Goal: Task Accomplishment & Management: Use online tool/utility

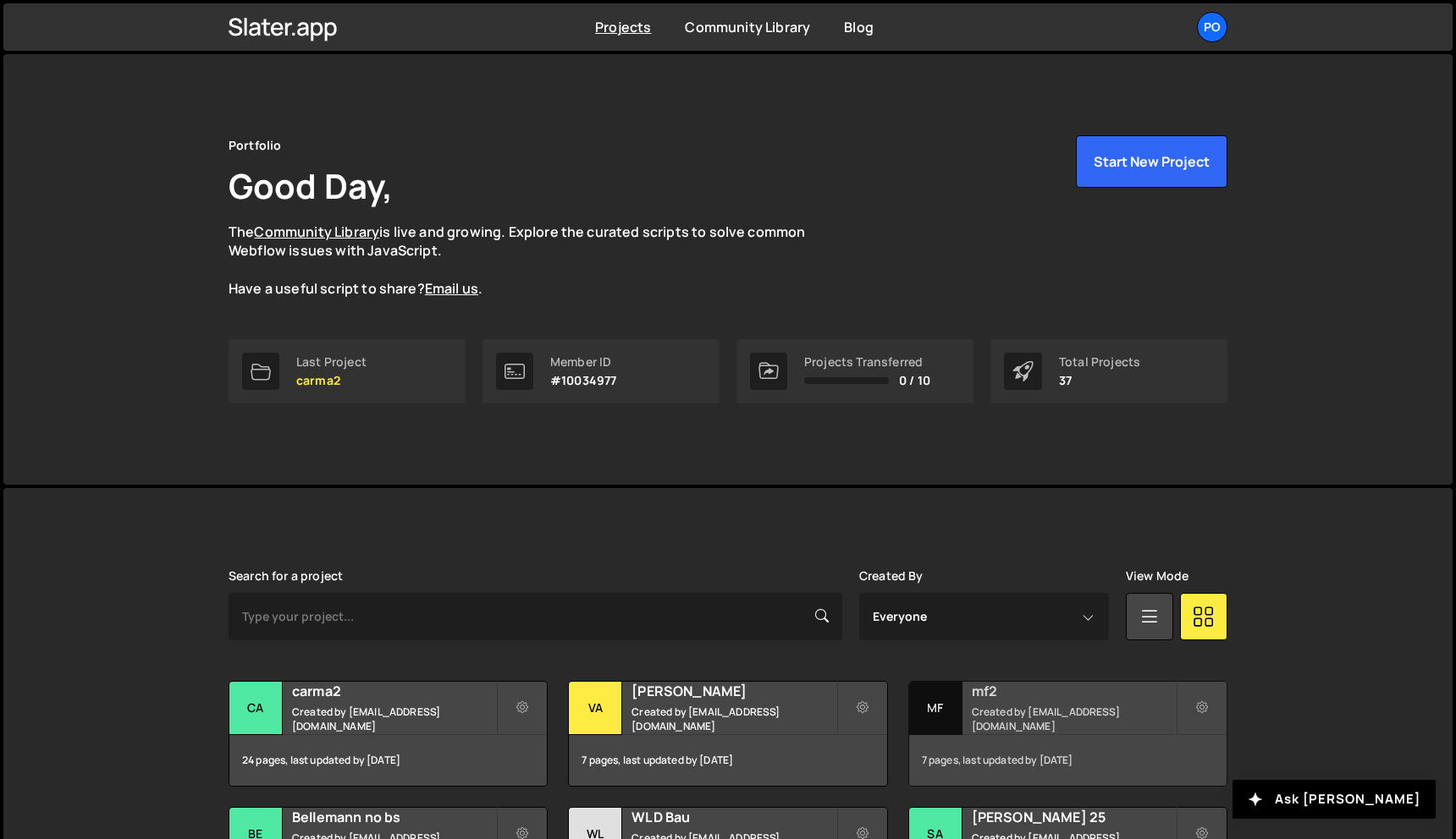
click at [1031, 714] on small "Created by [EMAIL_ADDRESS][DOMAIN_NAME]" at bounding box center [1074, 719] width 204 height 29
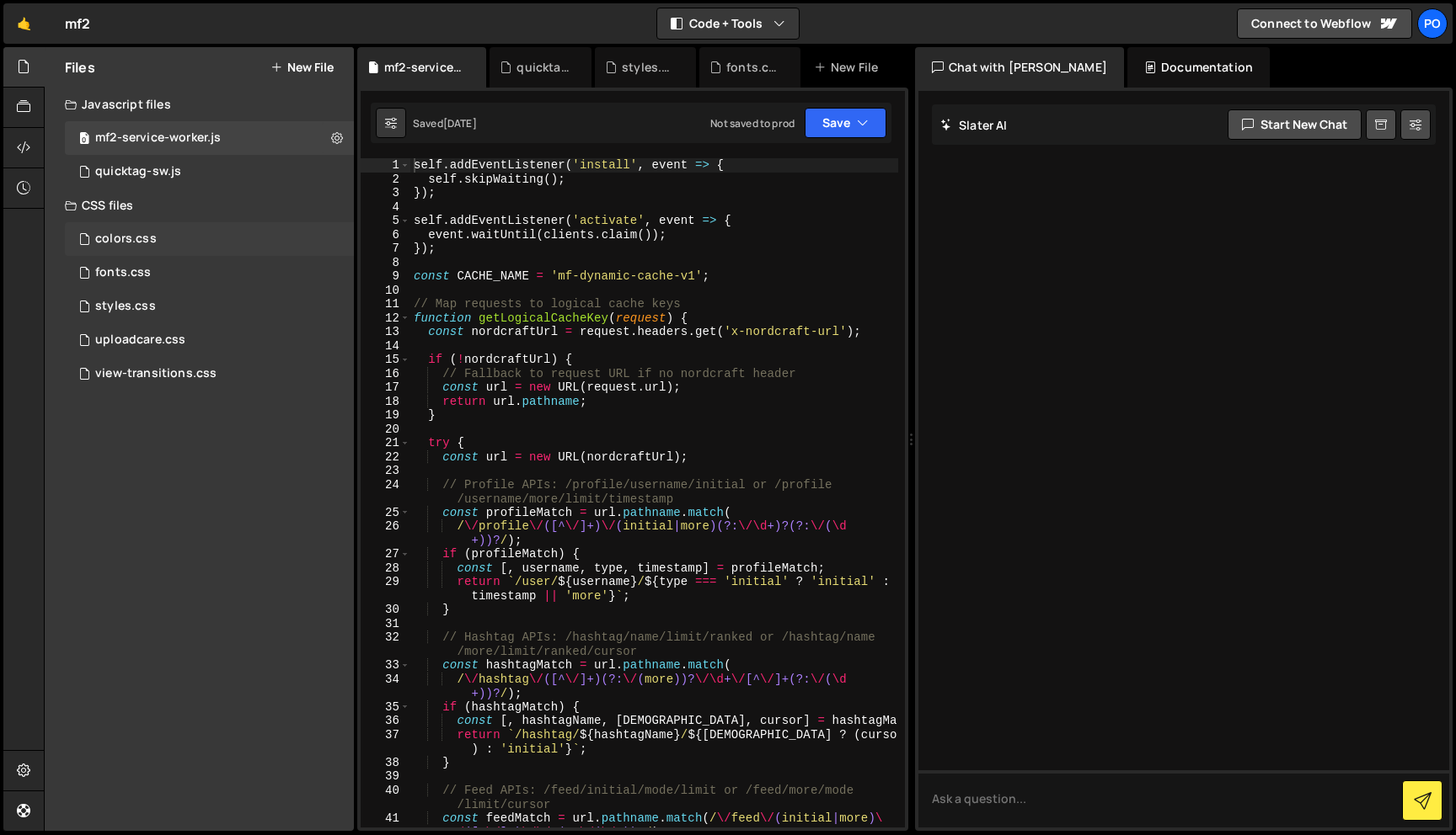
click at [221, 237] on div "colors.css 0" at bounding box center [209, 238] width 289 height 33
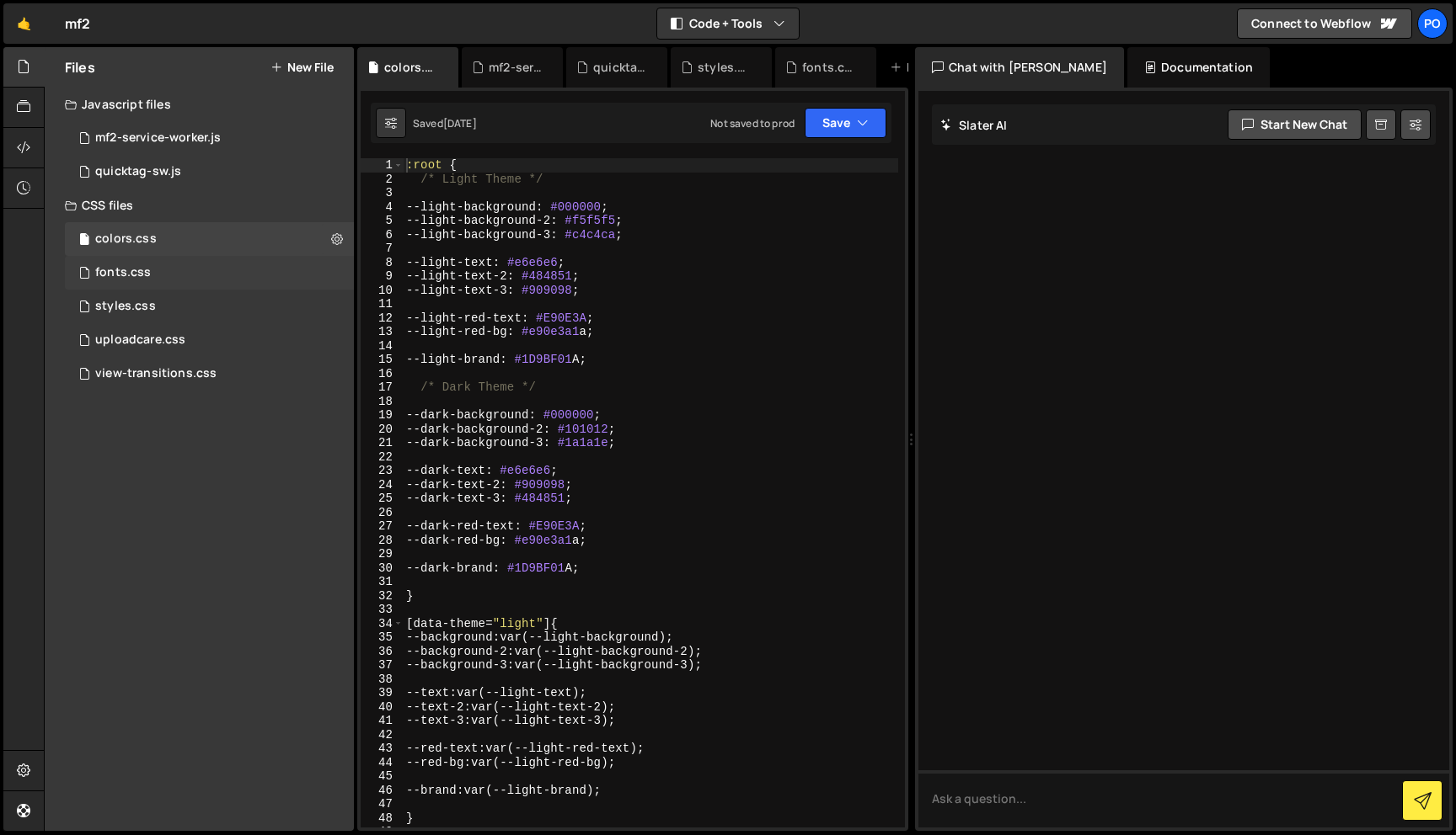
click at [260, 265] on div "fonts.css 0" at bounding box center [209, 273] width 289 height 33
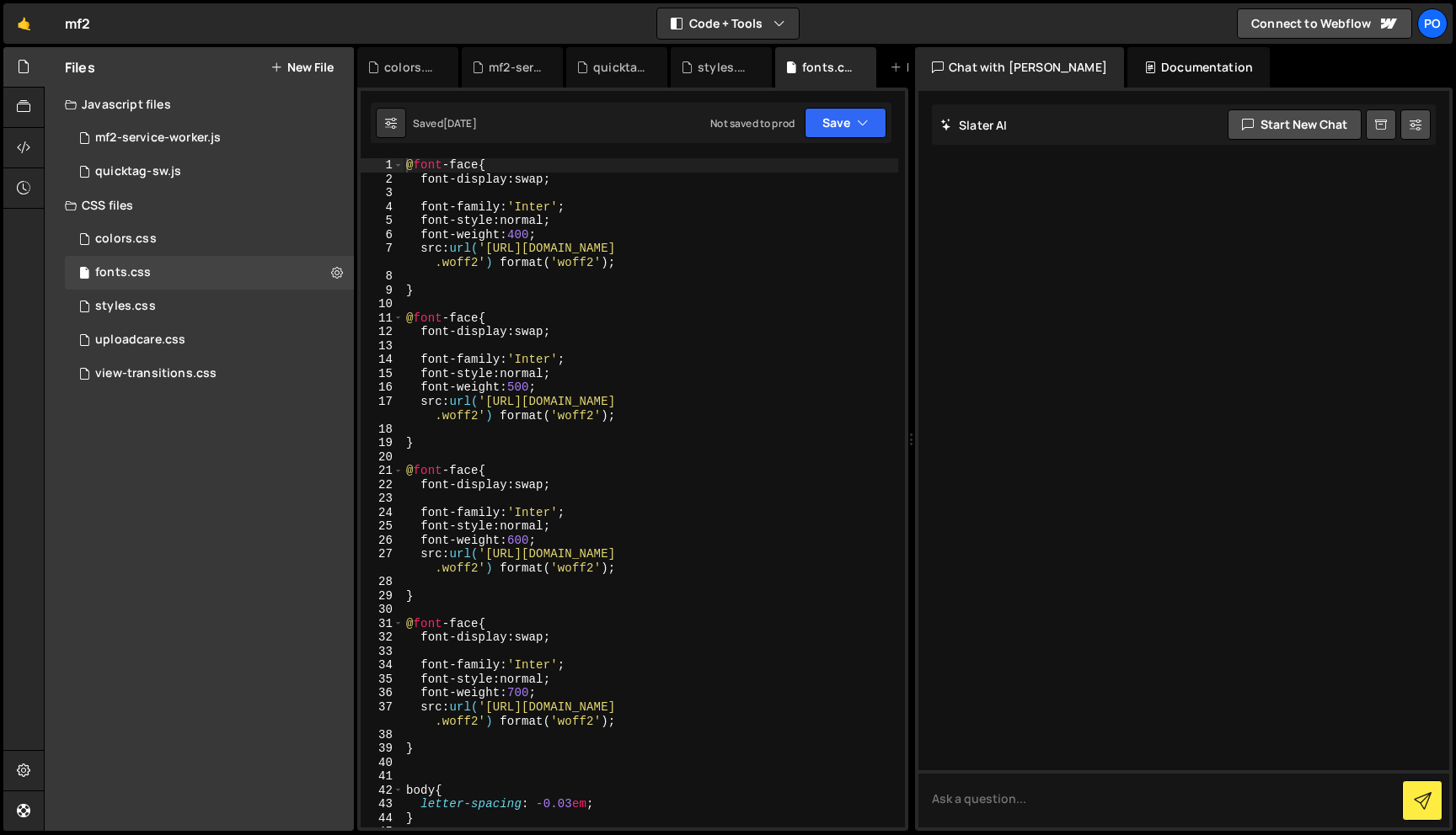
type textarea "font-display: swap;"
click at [524, 326] on div "@ font -face { font-display : swap ; font-family : ' Inter ' ; font-style : nor…" at bounding box center [650, 507] width 495 height 697
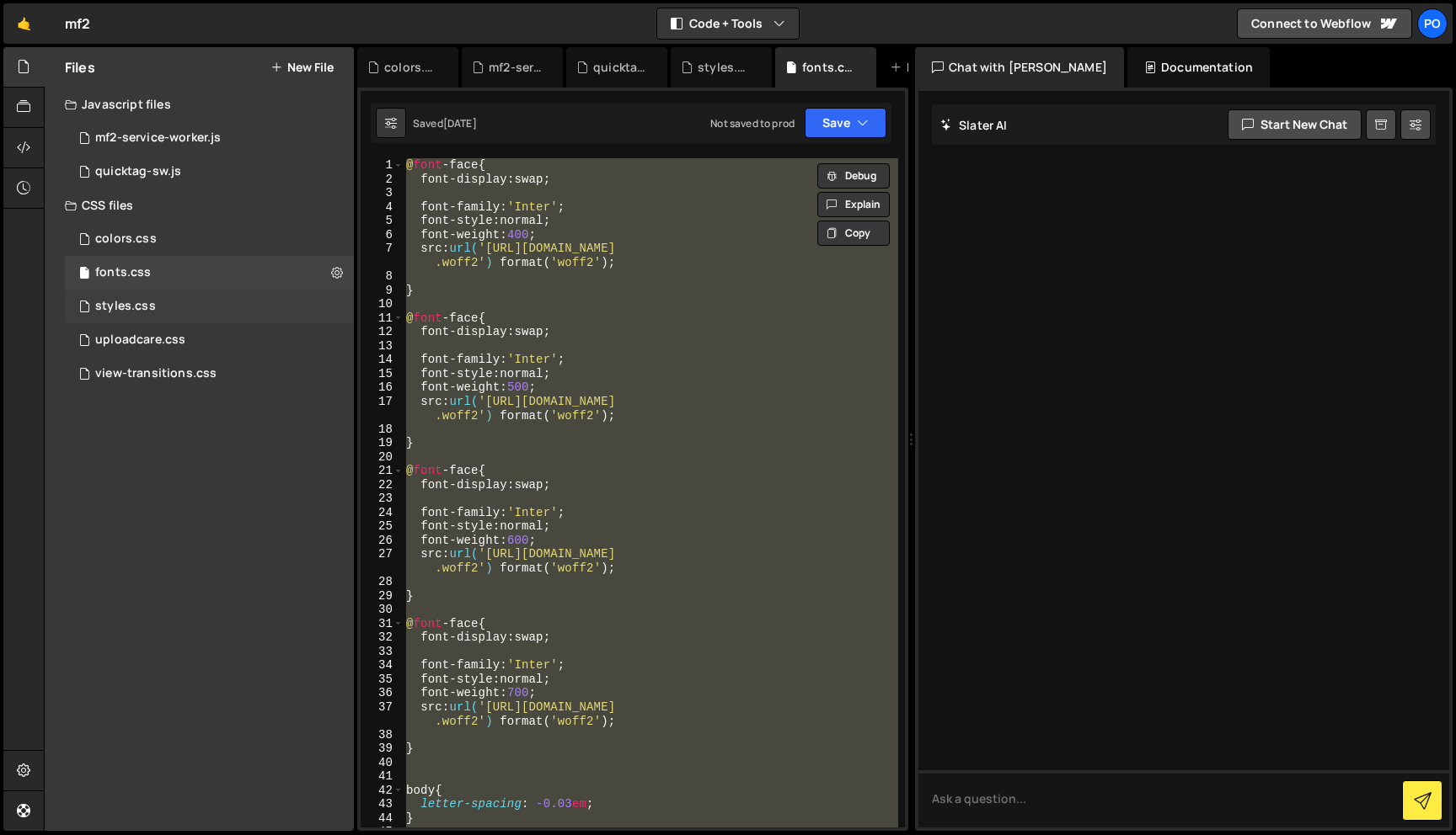
click at [253, 312] on div "styles.css 0" at bounding box center [209, 306] width 289 height 33
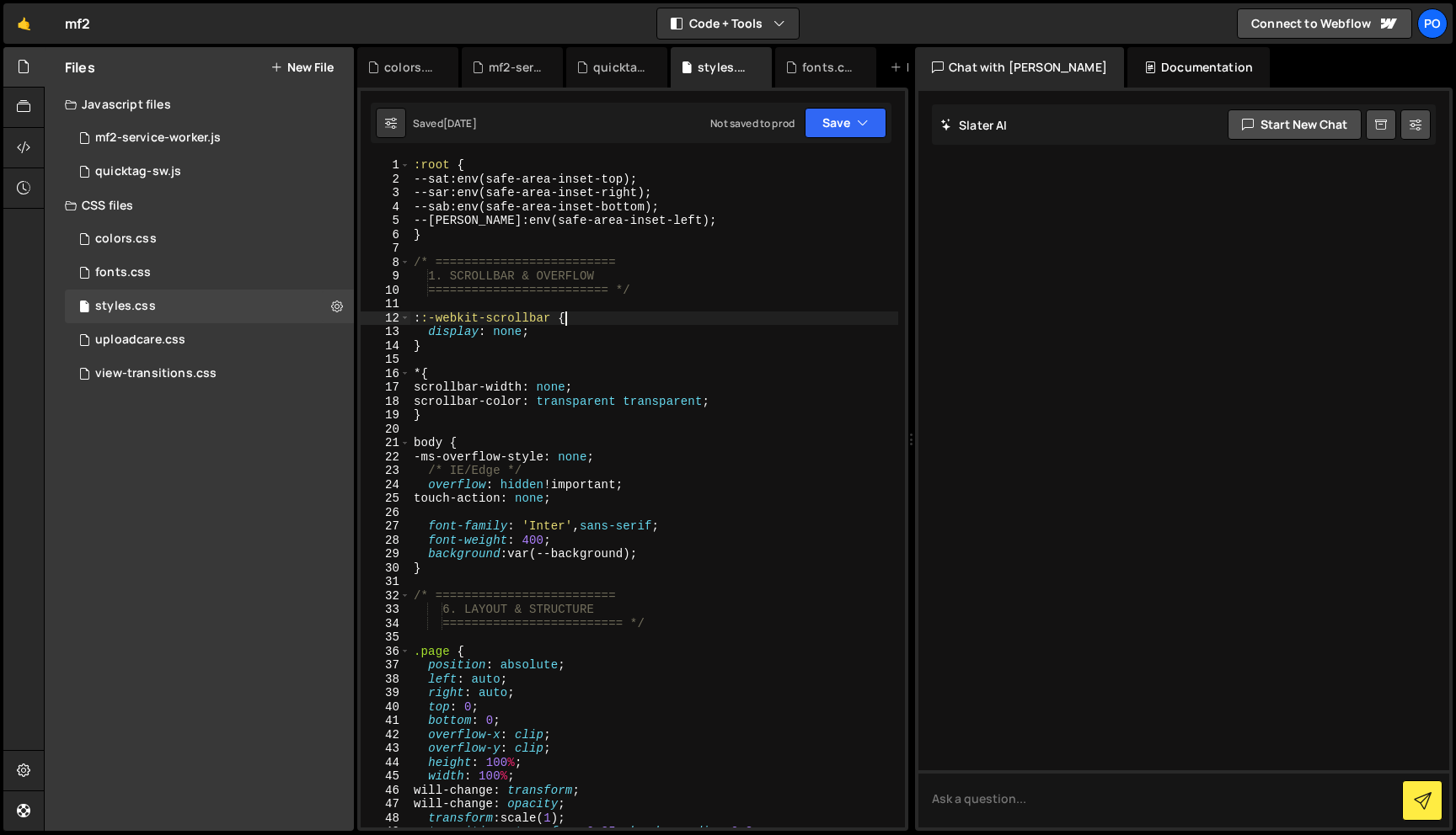
click at [584, 315] on div ":root { --sat : env(safe-area-inset-top) ; --sar : env(safe-area-inset-right) ;…" at bounding box center [654, 507] width 488 height 697
type textarea "}"
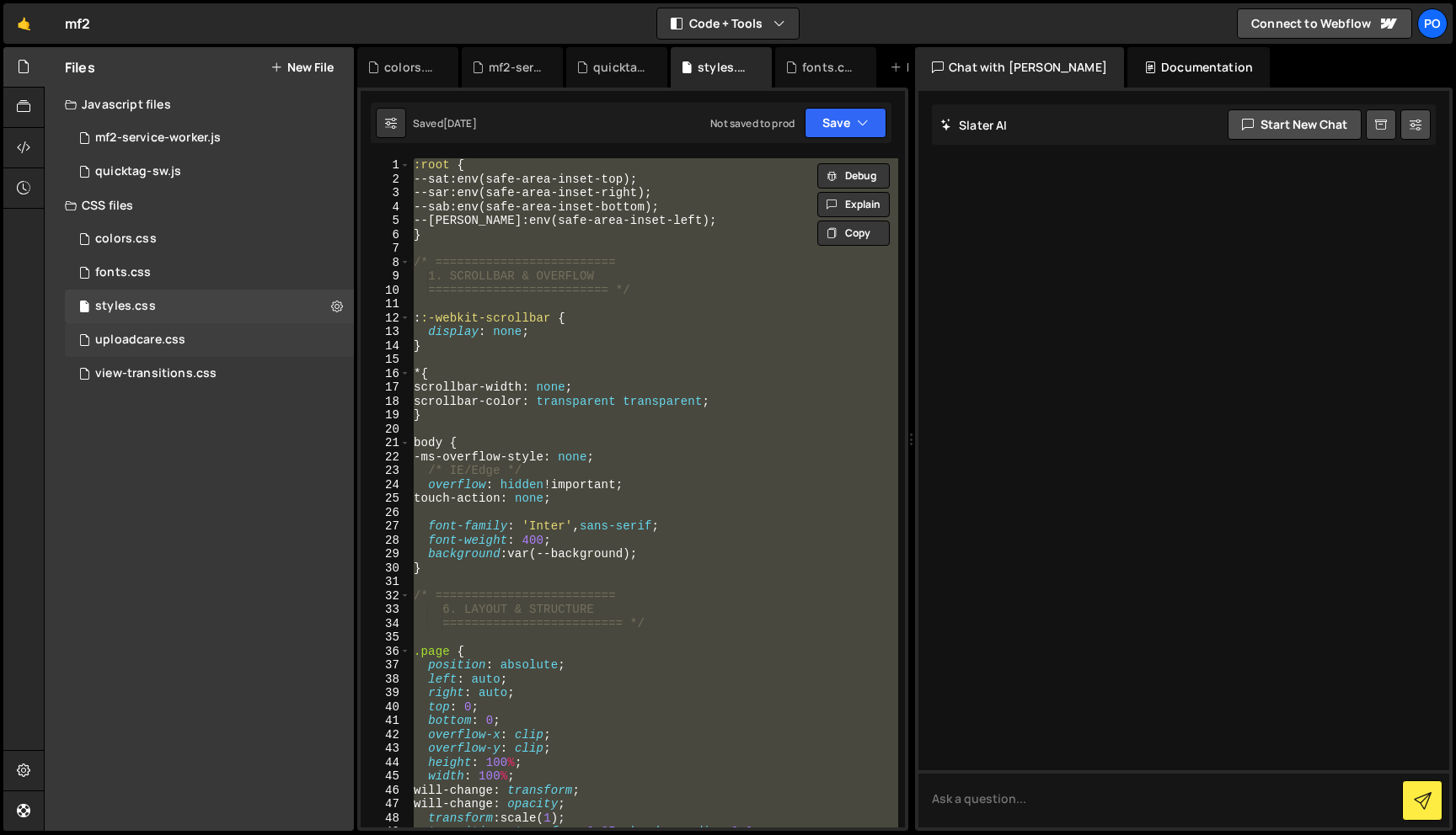
click at [246, 325] on div "uploadcare.css 0" at bounding box center [209, 339] width 289 height 33
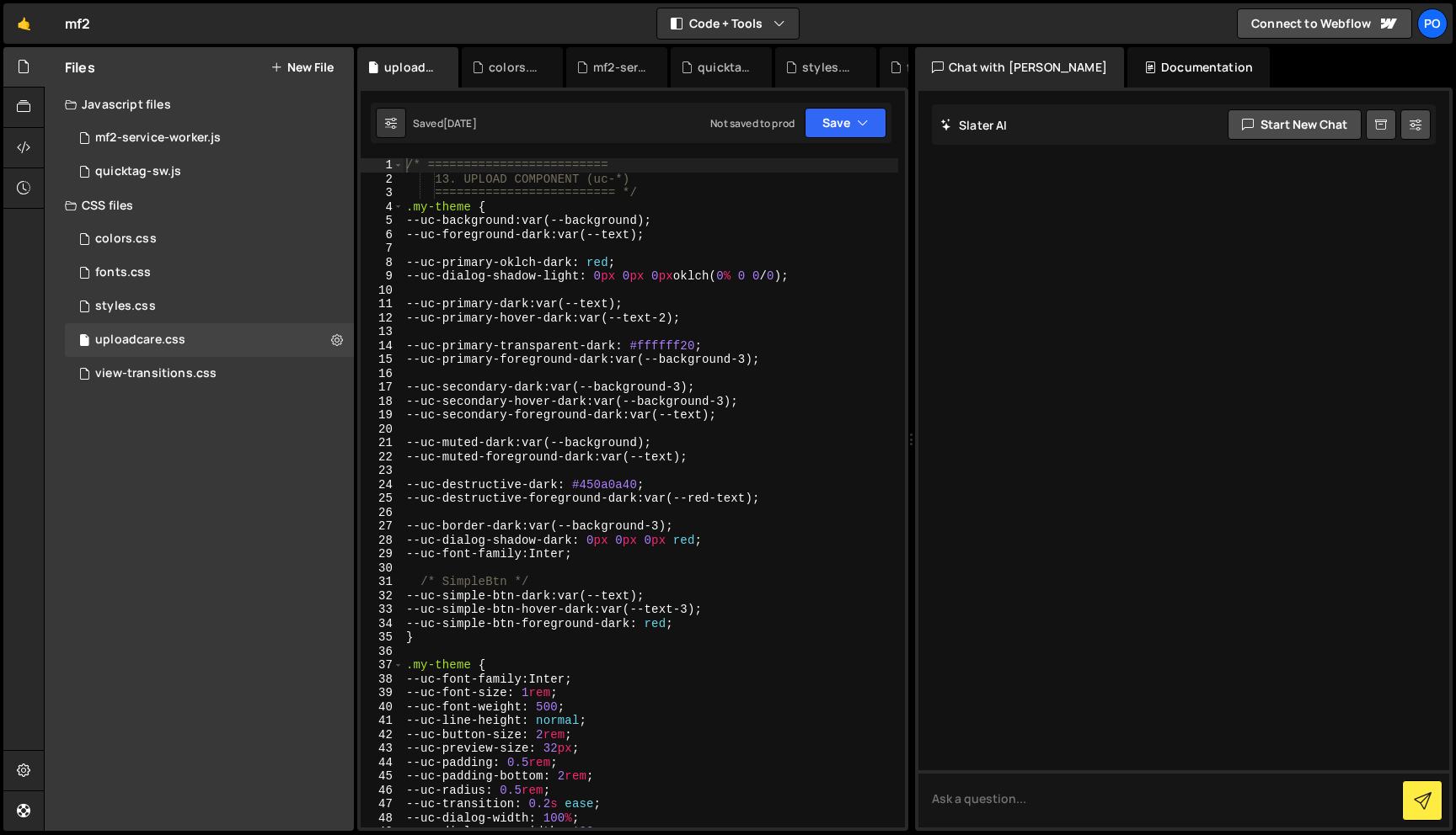
click at [561, 323] on div "/* ========================= 13. UPLOAD COMPONENT (uc-*) ======================…" at bounding box center [650, 507] width 495 height 697
type textarea "}"
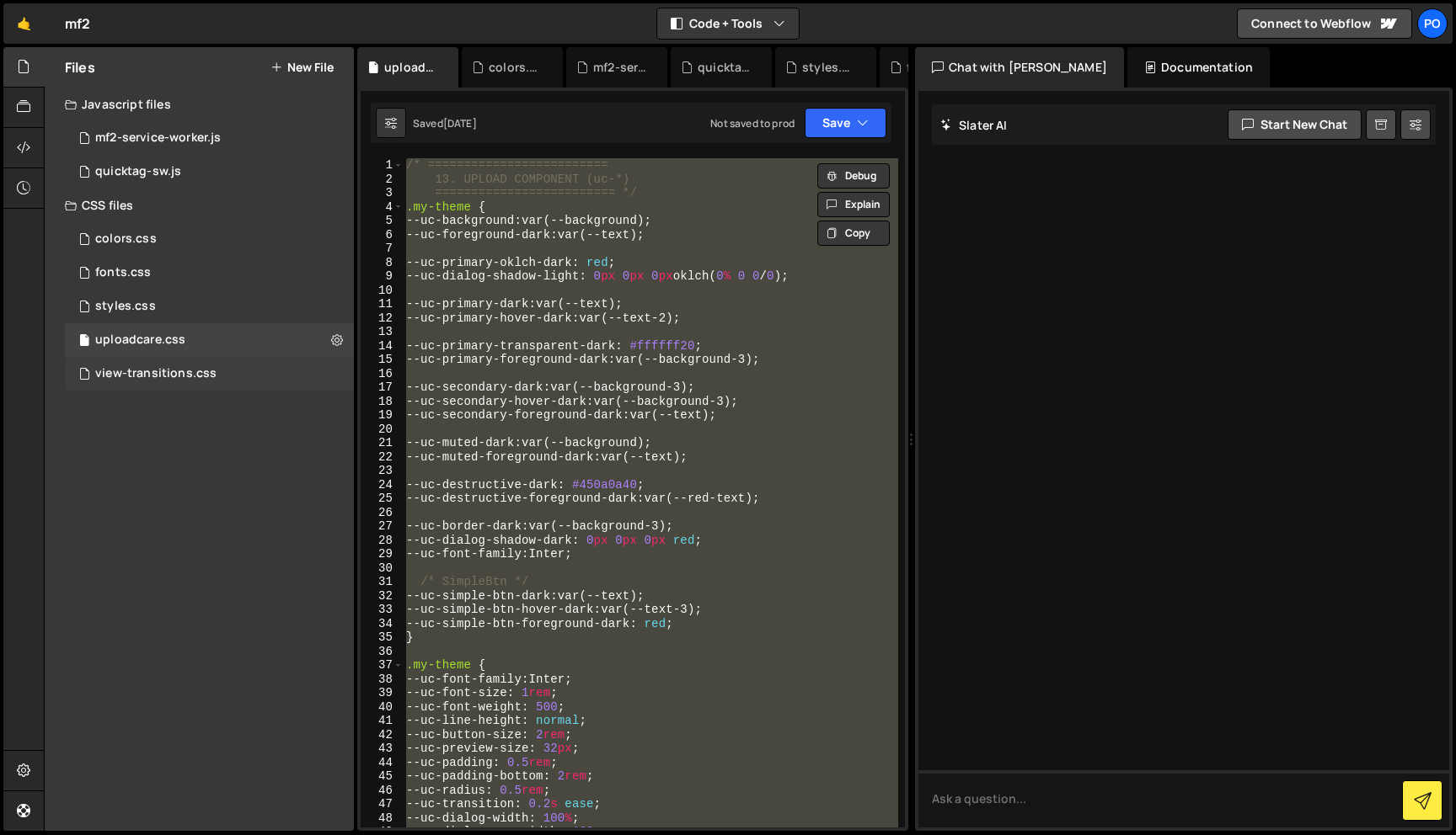
click at [201, 368] on div "view-transitions.css" at bounding box center [156, 374] width 122 height 15
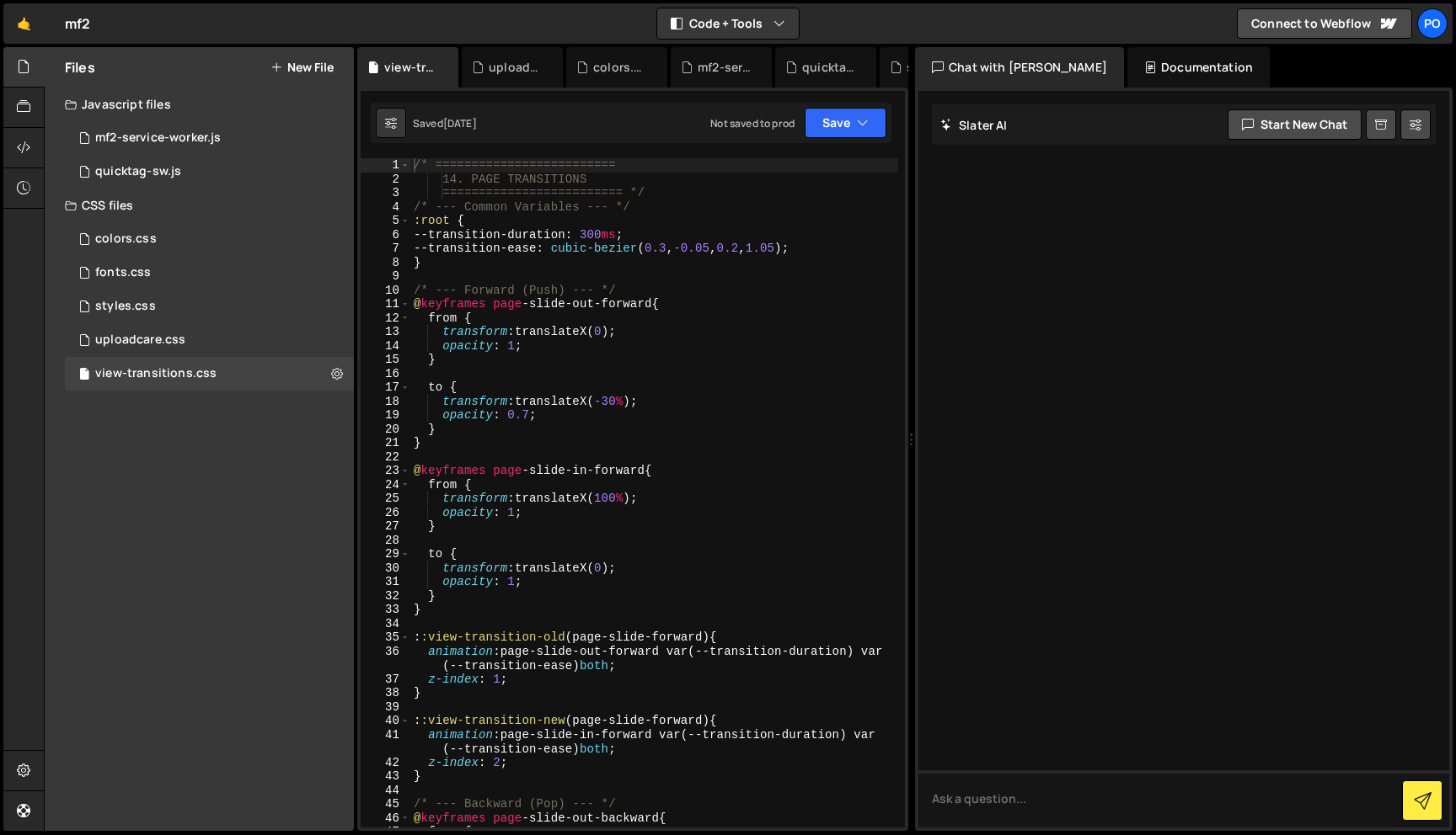
click at [611, 369] on div "/* ========================= 14. PAGE TRANSITIONS ========================= */ …" at bounding box center [654, 507] width 488 height 697
type textarea "}"
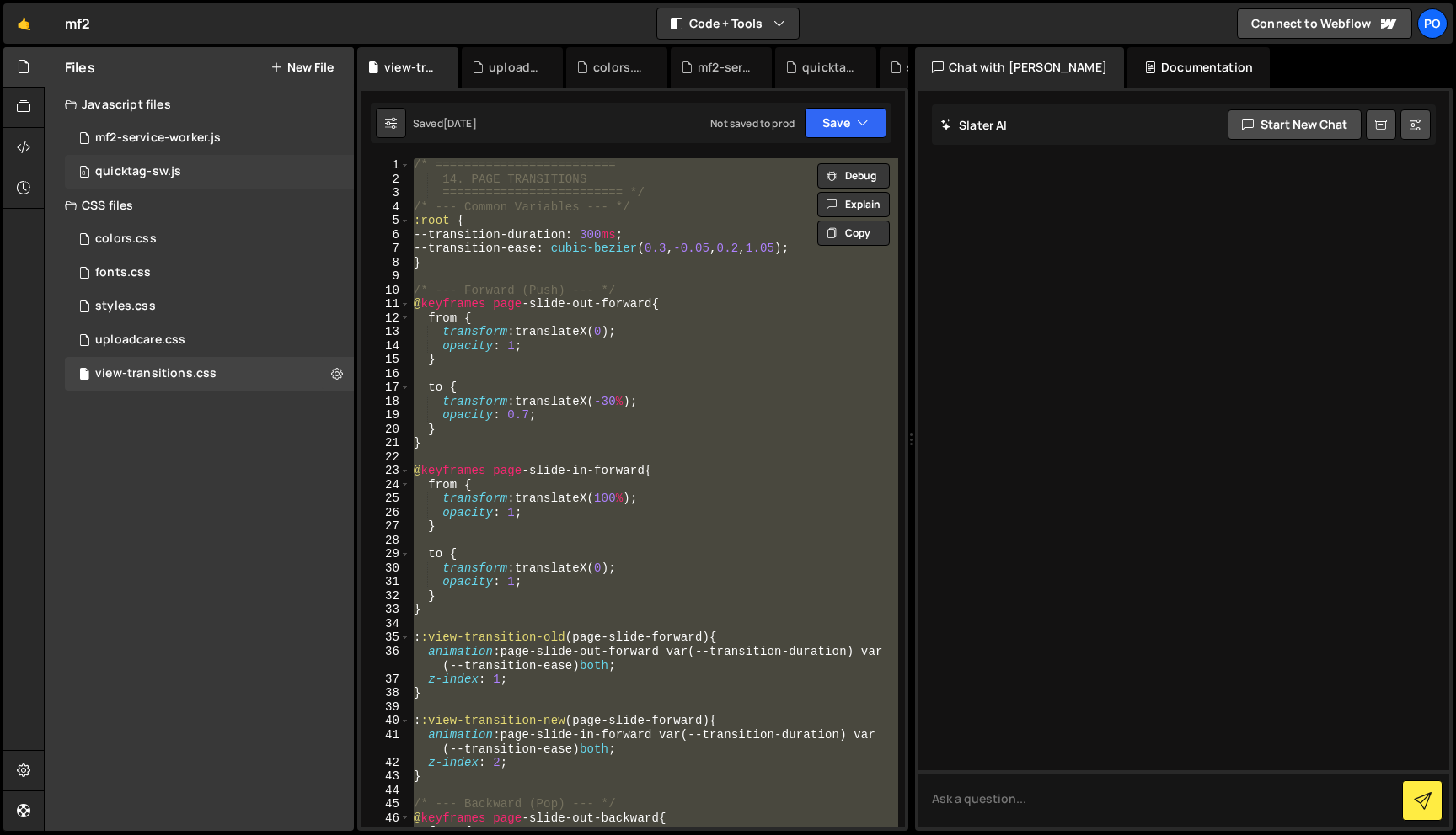
click at [236, 187] on div "0 quicktag-sw.js 0" at bounding box center [209, 171] width 289 height 33
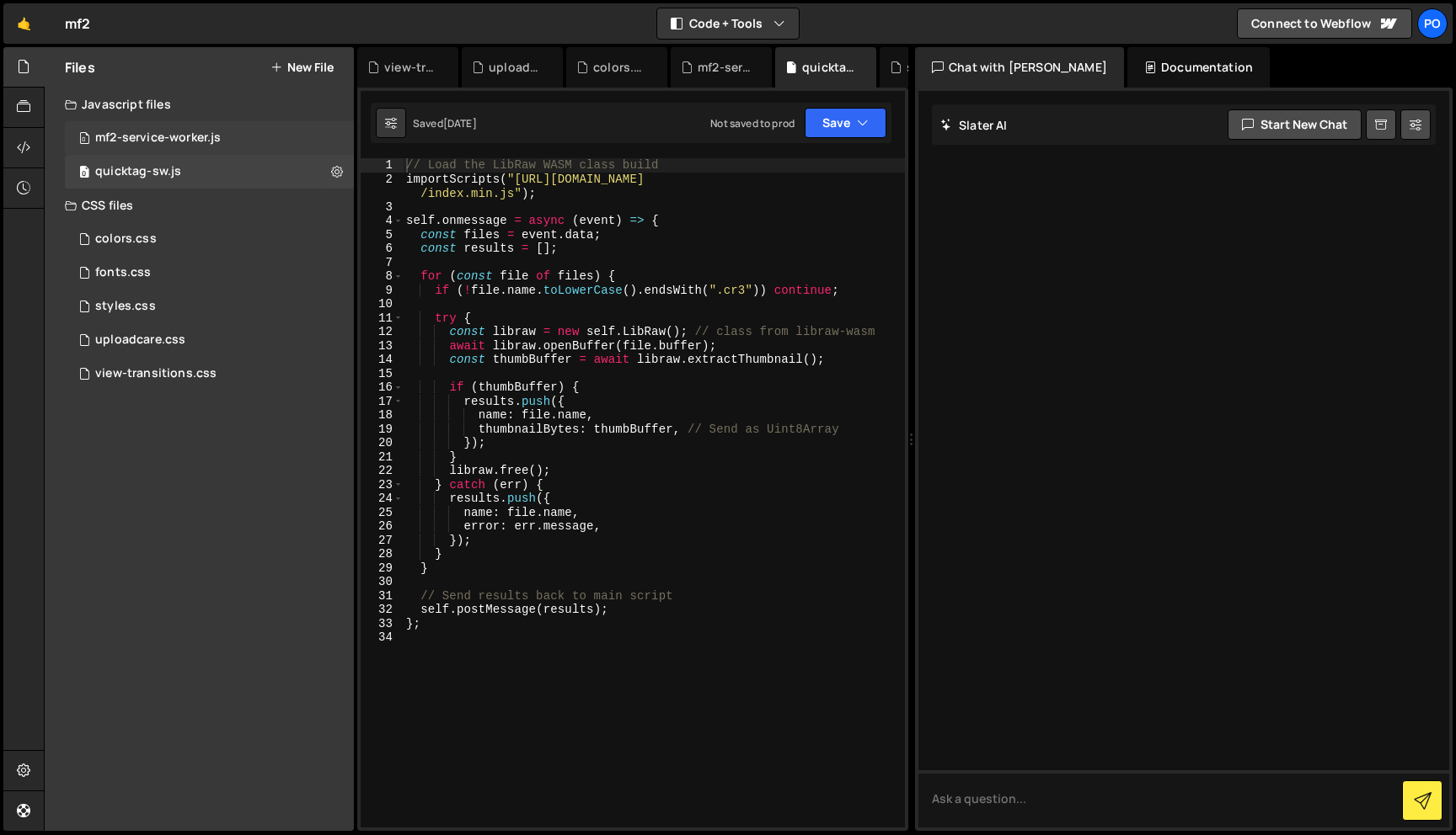
click at [241, 150] on div "0 mf2-service-worker.js 0" at bounding box center [209, 138] width 289 height 33
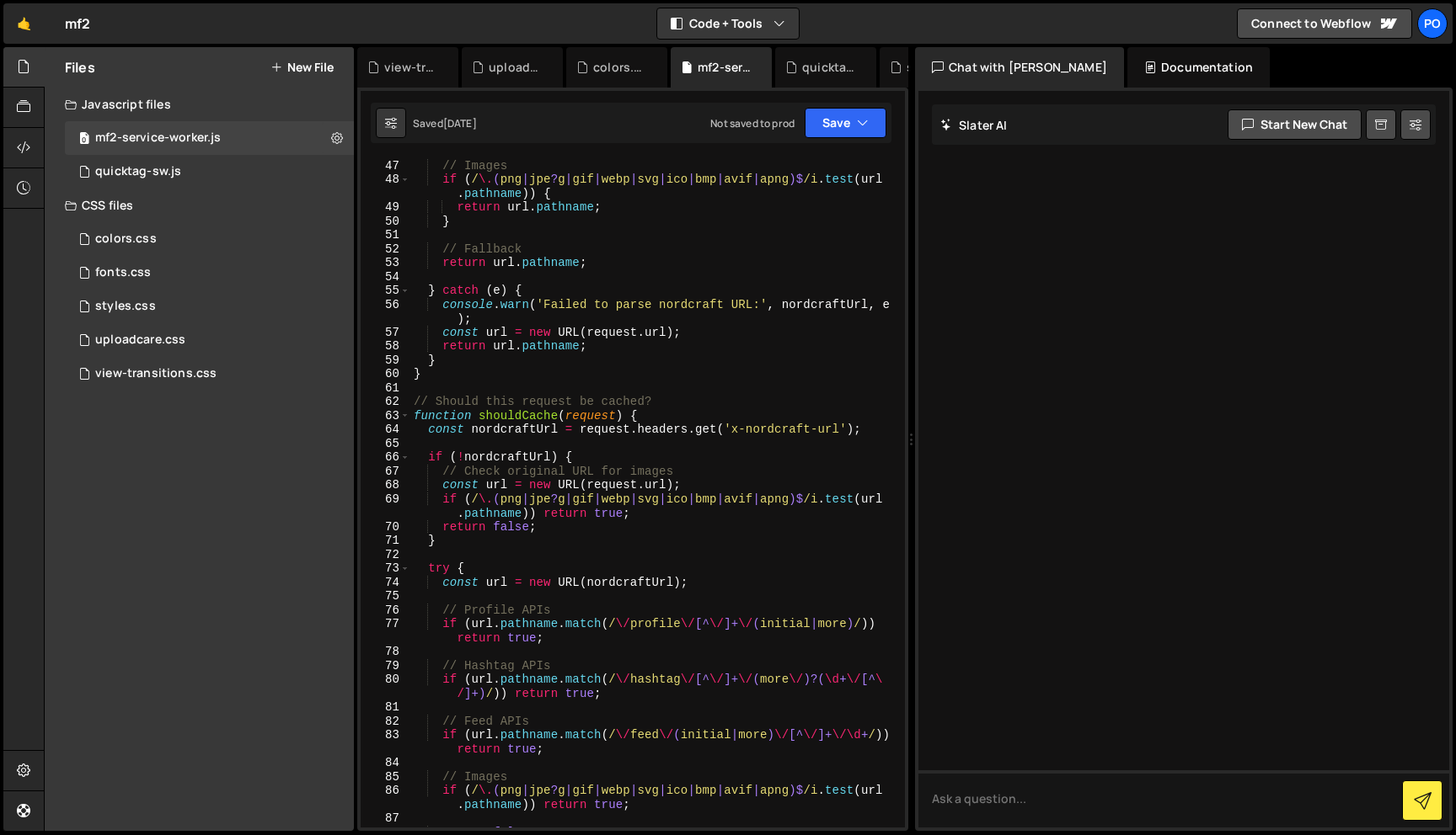
scroll to position [764, 0]
click at [837, 118] on button "Save" at bounding box center [846, 123] width 82 height 30
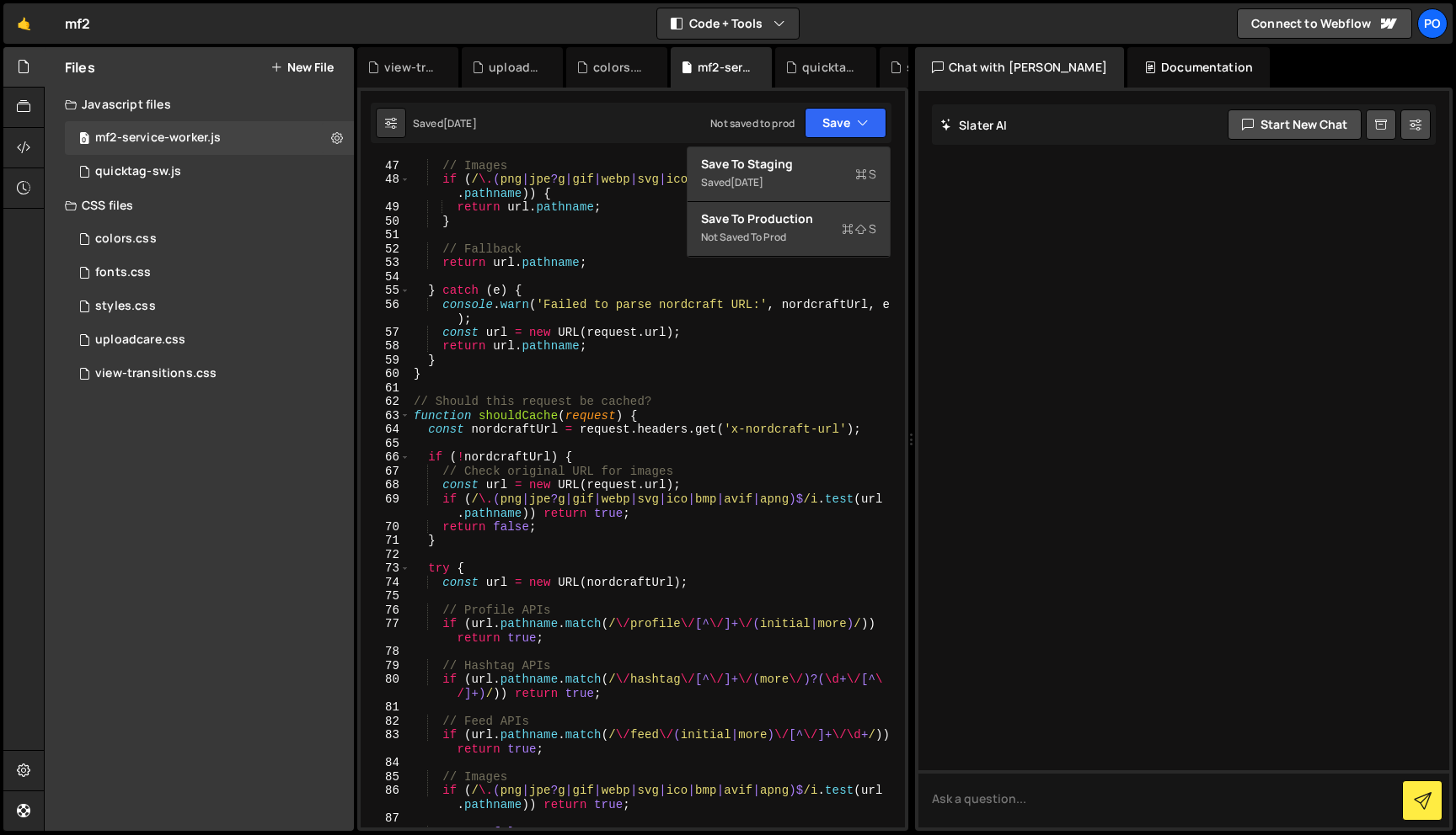
click at [591, 156] on div "1 2 3 4 5 6 7 8 9 10 11 12 13 14 15 16 17 18 19 20 21 22 23 24 25 26 27 28 29 3…" at bounding box center [633, 459] width 551 height 744
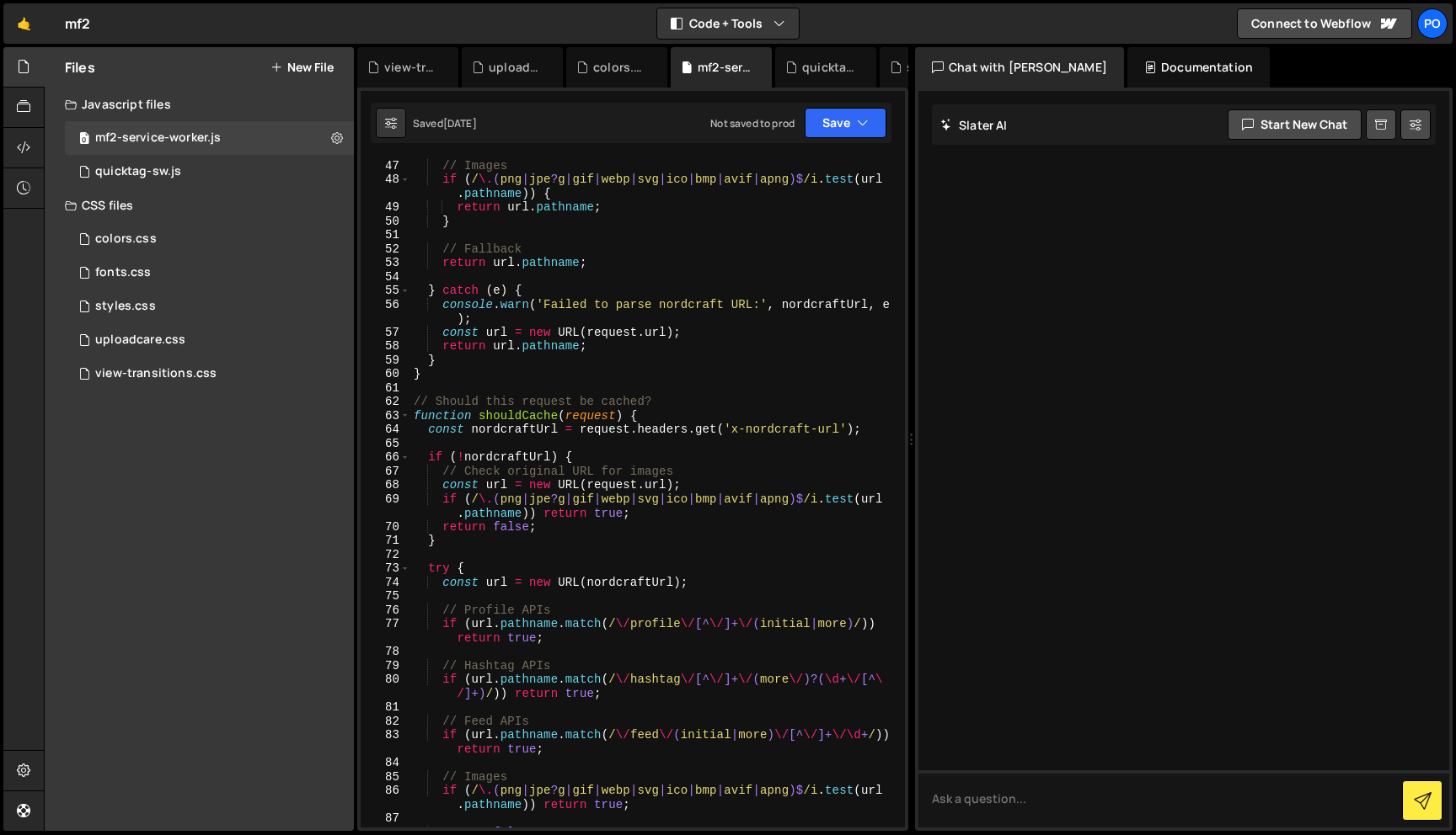
click at [591, 306] on div "// Images if ( / \. ( png | jpe ? g | gif | webp | svg | ico | bmp | avif | apn…" at bounding box center [654, 493] width 488 height 697
type textarea "});"
click at [618, 279] on div "// Images if ( / \. ( png | jpe ? g | gif | webp | svg | ico | bmp | avif | apn…" at bounding box center [654, 493] width 488 height 697
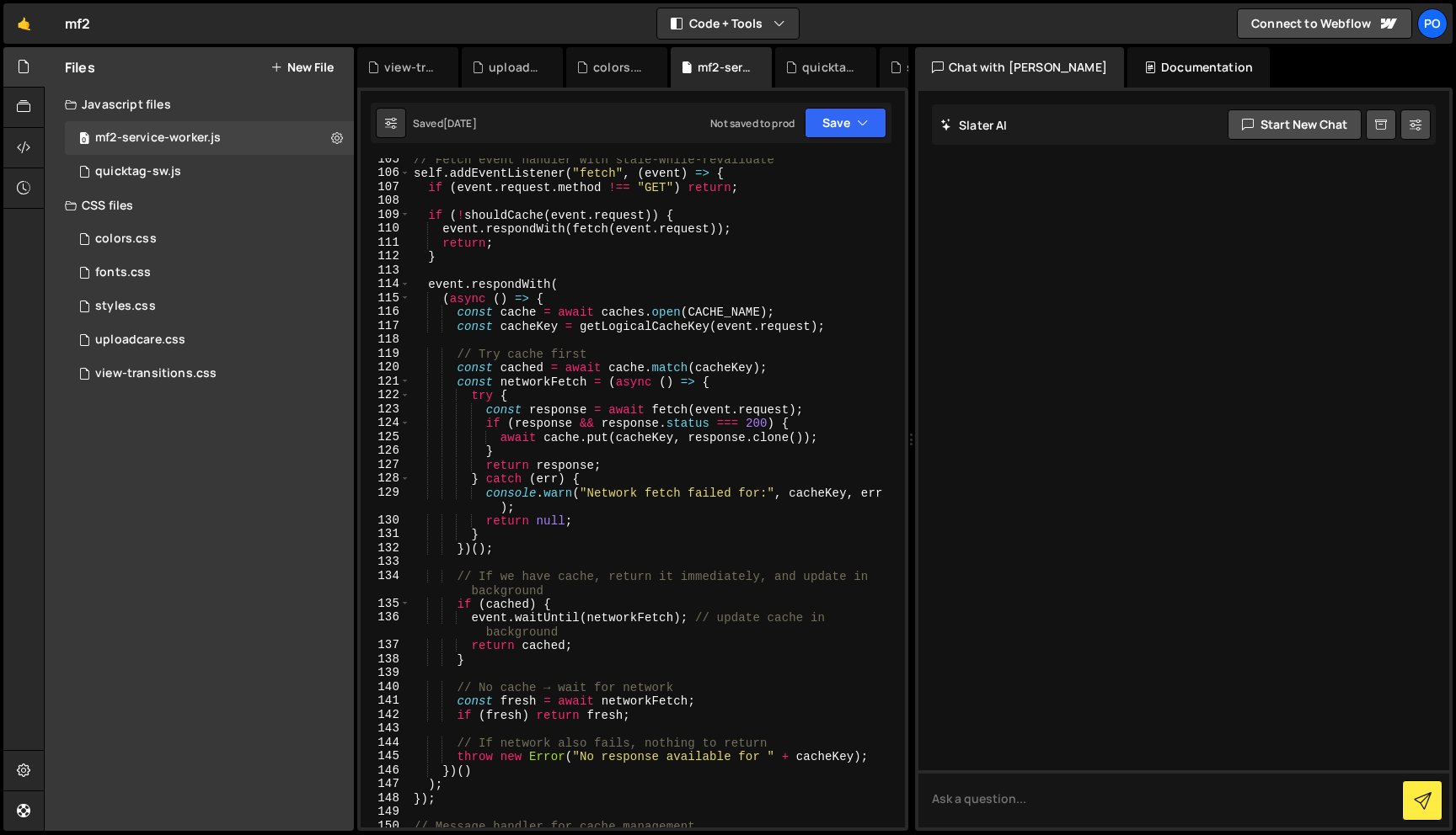
scroll to position [2267, 0]
